Goal: Transaction & Acquisition: Purchase product/service

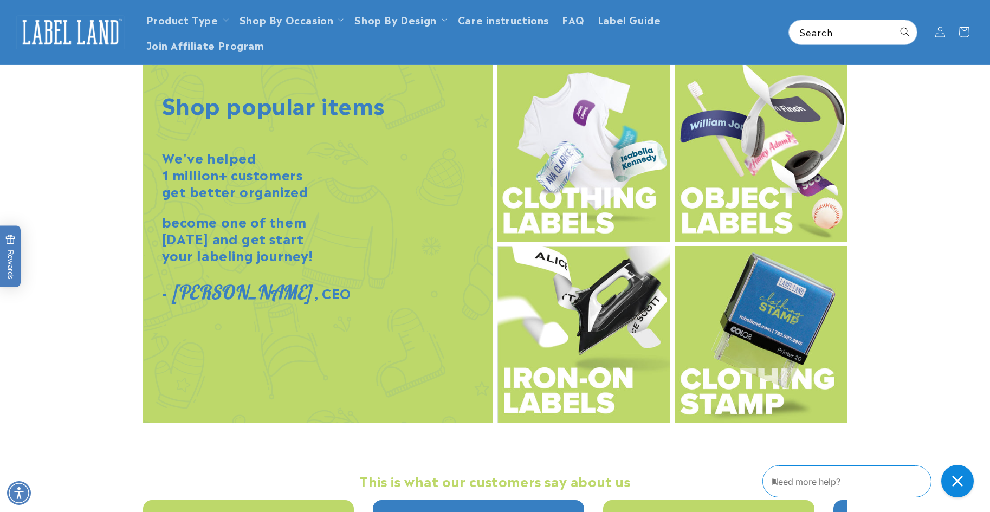
scroll to position [1192, 0]
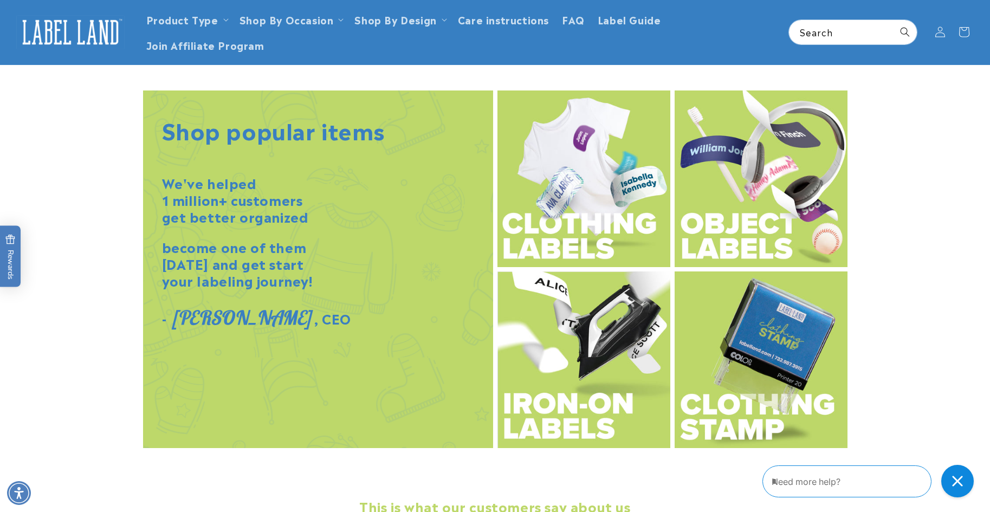
click at [571, 199] on img at bounding box center [584, 179] width 173 height 177
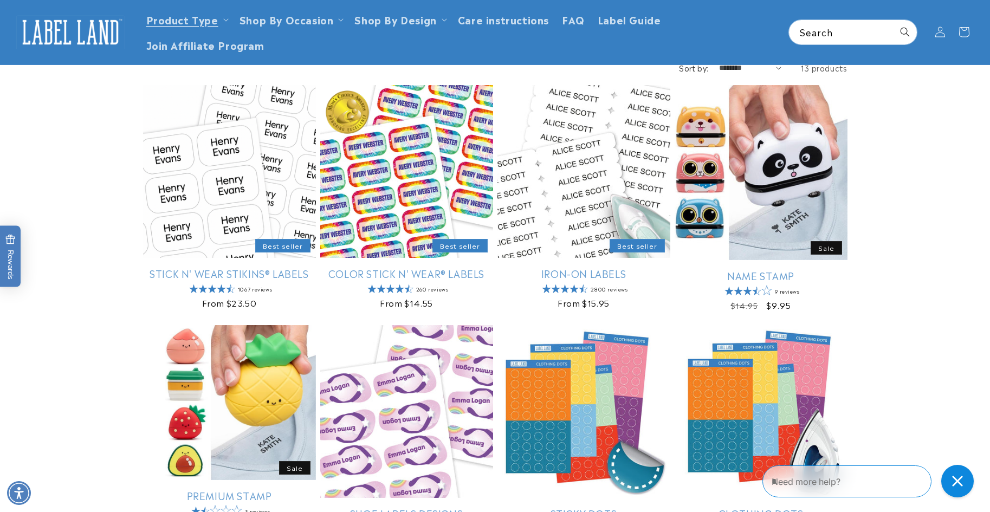
scroll to position [108, 0]
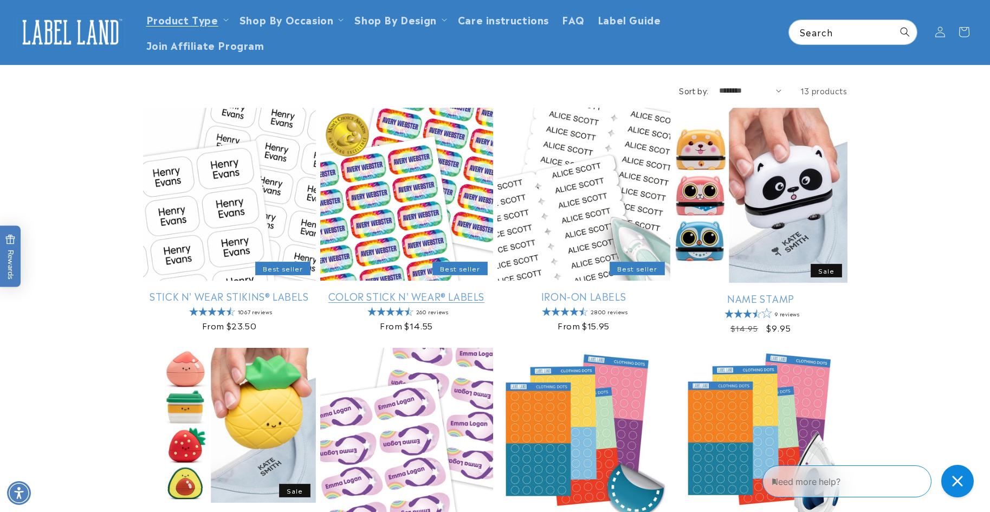
click at [370, 290] on link "Color Stick N' Wear® Labels" at bounding box center [406, 296] width 173 height 12
